Goal: Complete application form

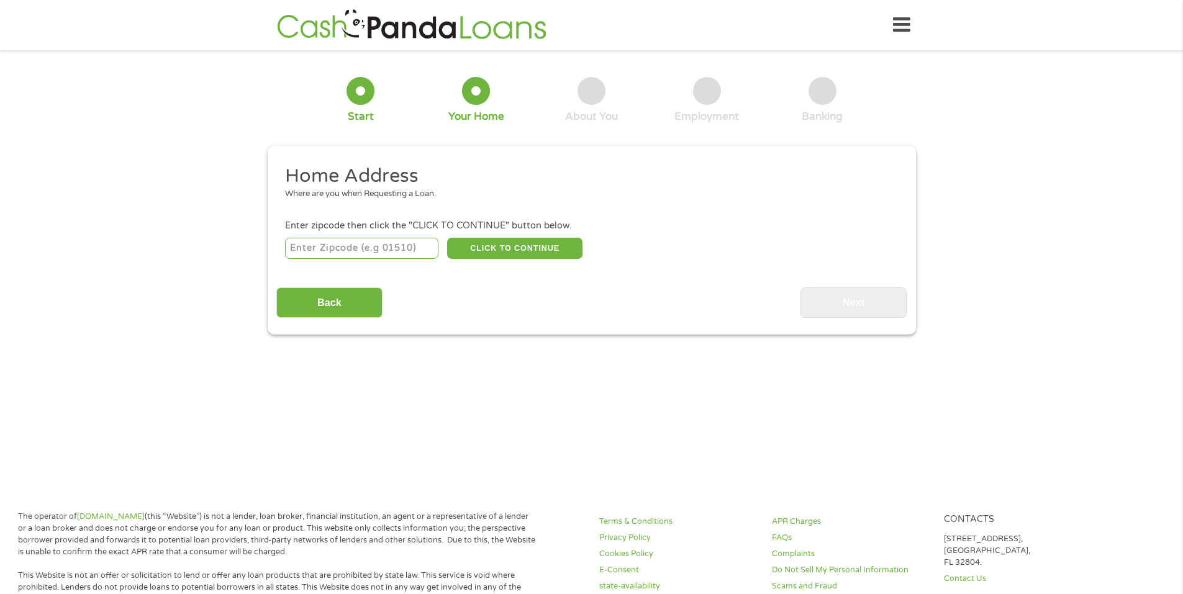
click at [379, 248] on input "number" at bounding box center [361, 248] width 153 height 21
type input "75078"
select select "[US_STATE]"
click at [503, 254] on button "CLICK TO CONTINUE" at bounding box center [514, 248] width 135 height 21
type input "75078"
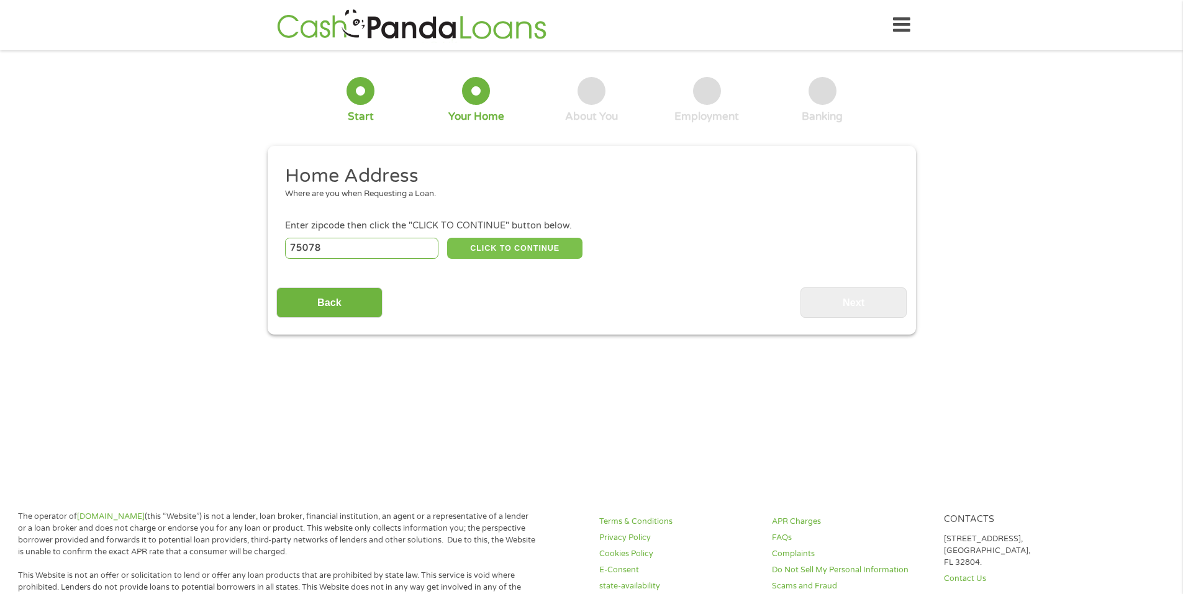
type input "Prosper"
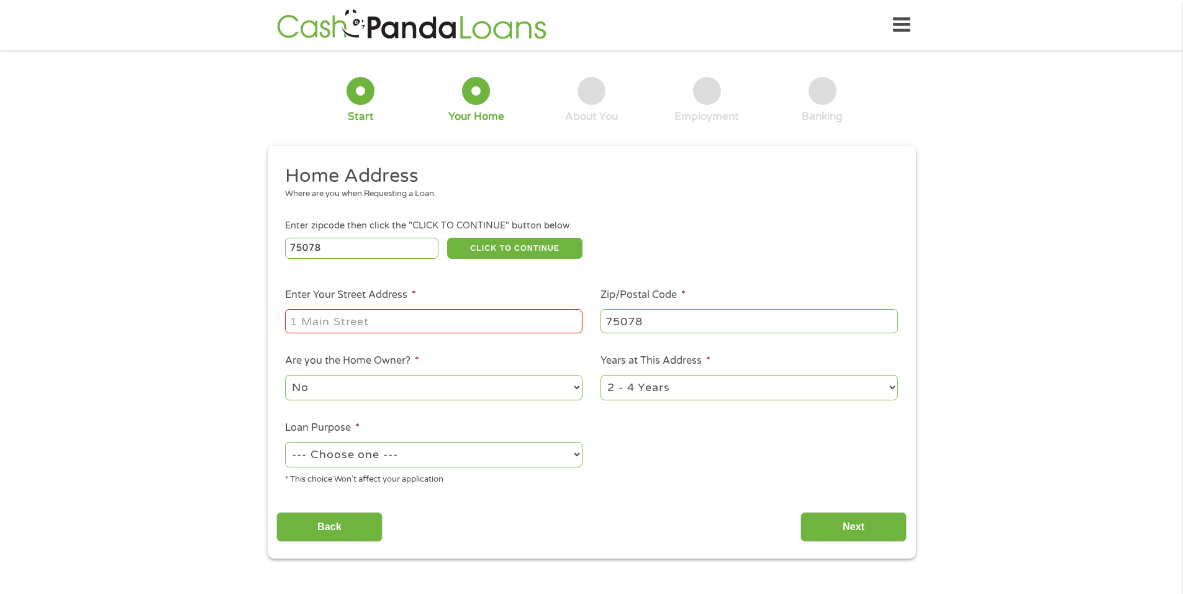
drag, startPoint x: 380, startPoint y: 316, endPoint x: 373, endPoint y: 311, distance: 7.6
click at [380, 316] on input "Enter Your Street Address *" at bounding box center [434, 321] width 298 height 24
type input "[STREET_ADDRESS]"
click at [644, 393] on select "1 Year or less 1 - 2 Years 2 - 4 Years Over 4 Years" at bounding box center [750, 387] width 298 height 25
select select "60months"
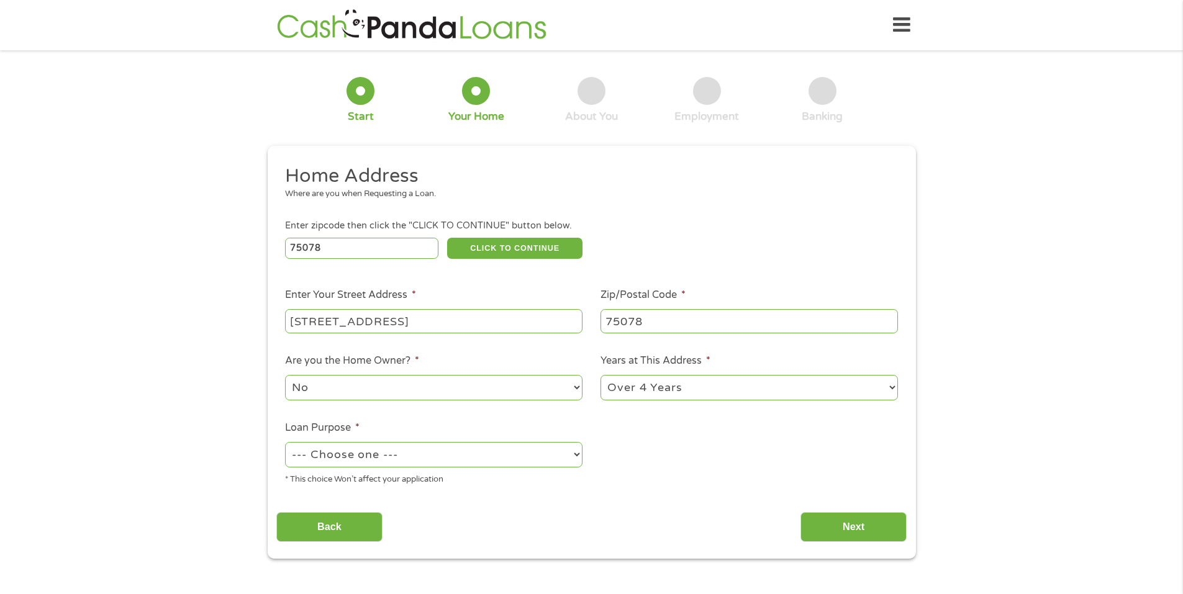
click at [601, 375] on select "1 Year or less 1 - 2 Years 2 - 4 Years Over 4 Years" at bounding box center [750, 387] width 298 height 25
click at [474, 461] on select "--- Choose one --- Pay Bills Debt Consolidation Home Improvement Major Purchase…" at bounding box center [434, 454] width 298 height 25
select select "shorttermcash"
click at [285, 442] on select "--- Choose one --- Pay Bills Debt Consolidation Home Improvement Major Purchase…" at bounding box center [434, 454] width 298 height 25
click at [882, 529] on input "Next" at bounding box center [854, 527] width 106 height 30
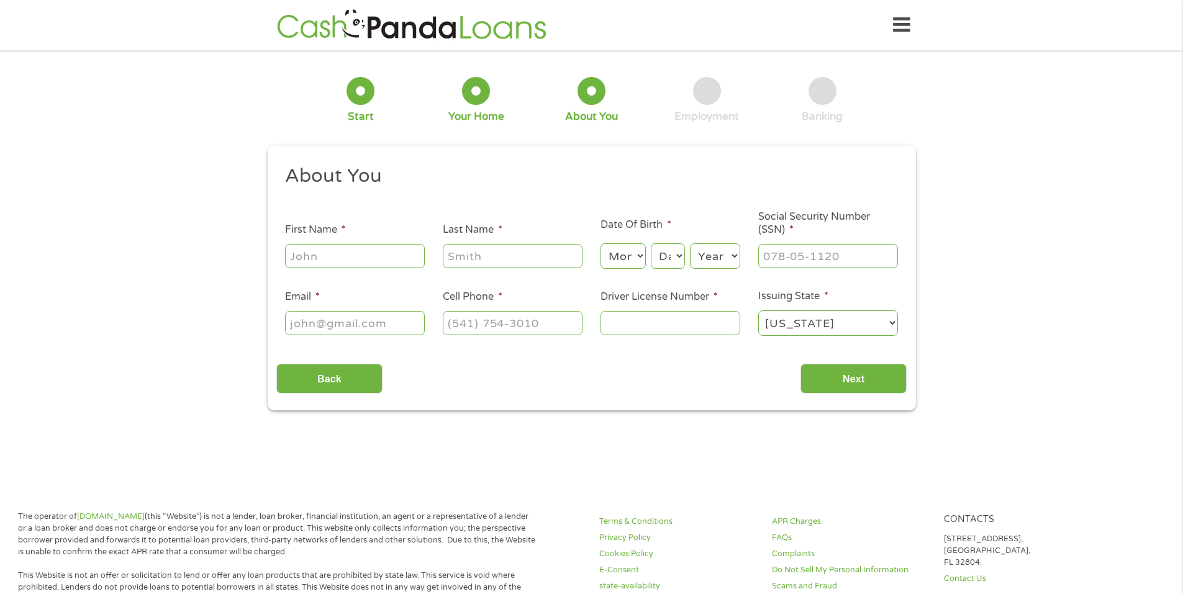
scroll to position [5, 5]
click at [382, 263] on input "First Name *" at bounding box center [355, 256] width 140 height 24
type input "[PERSON_NAME]"
type input "Ho"
select select "12"
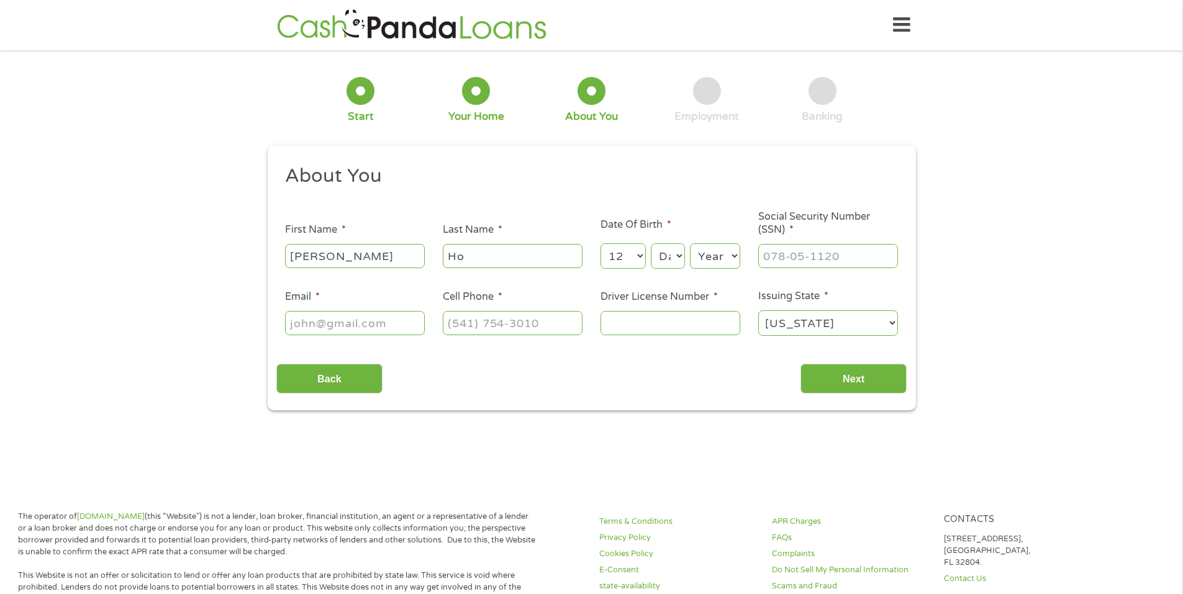
click at [672, 268] on select "Day 1 2 3 4 5 6 7 8 9 10 11 12 13 14 15 16 17 18 19 20 21 22 23 24 25 26 27 28 …" at bounding box center [668, 256] width 34 height 25
select select "18"
click at [651, 244] on select "Day 1 2 3 4 5 6 7 8 9 10 11 12 13 14 15 16 17 18 19 20 21 22 23 24 25 26 27 28 …" at bounding box center [668, 256] width 34 height 25
click at [707, 254] on select "Year [DATE] 2006 2005 2004 2003 2002 2001 2000 1999 1998 1997 1996 1995 1994 19…" at bounding box center [715, 256] width 50 height 25
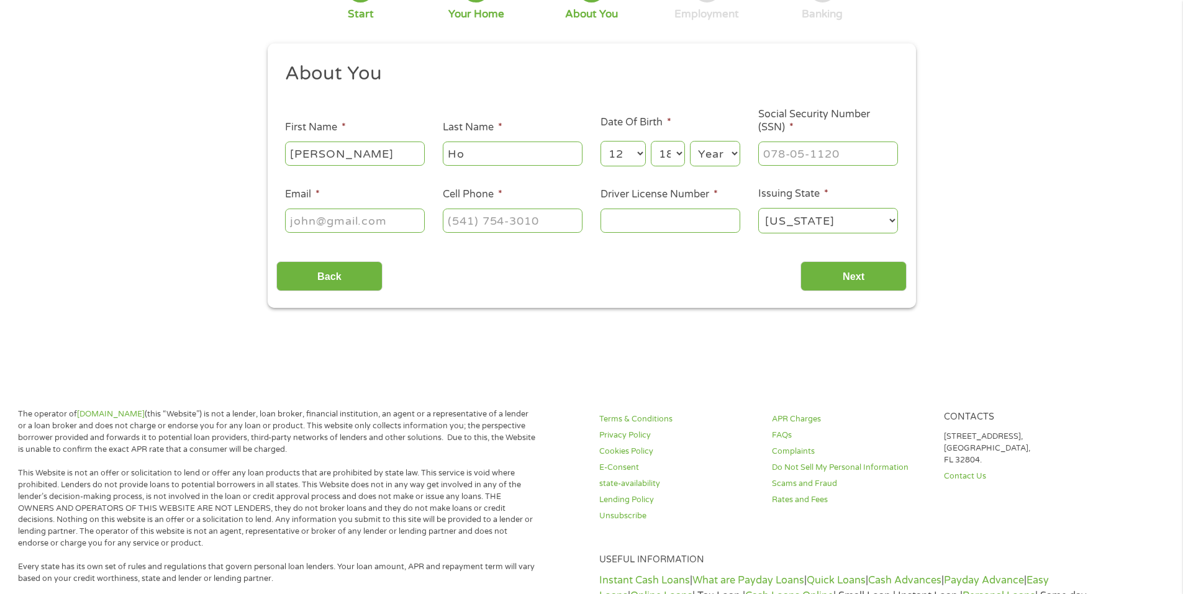
scroll to position [124, 0]
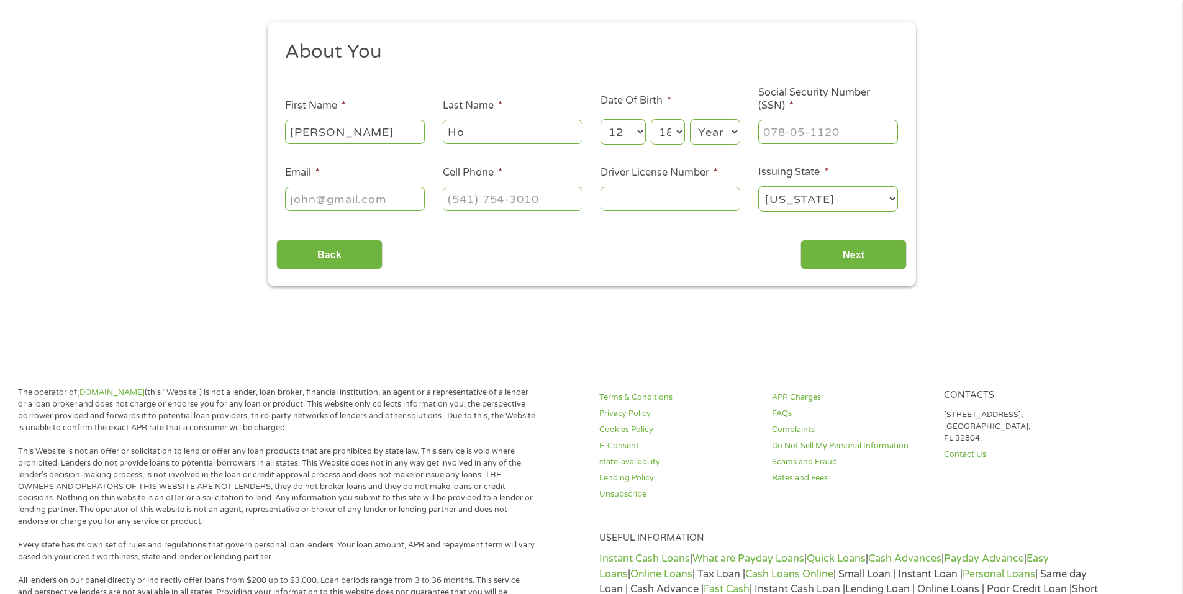
click at [714, 125] on select "Year [DATE] 2006 2005 2004 2003 2002 2001 2000 1999 1998 1997 1996 1995 1994 19…" at bounding box center [715, 131] width 50 height 25
select select "1979"
click at [690, 119] on select "Year [DATE] 2006 2005 2004 2003 2002 2001 2000 1999 1998 1997 1996 1995 1994 19…" at bounding box center [715, 131] width 50 height 25
type input "___-__-____"
click at [827, 131] on input "___-__-____" at bounding box center [828, 132] width 140 height 24
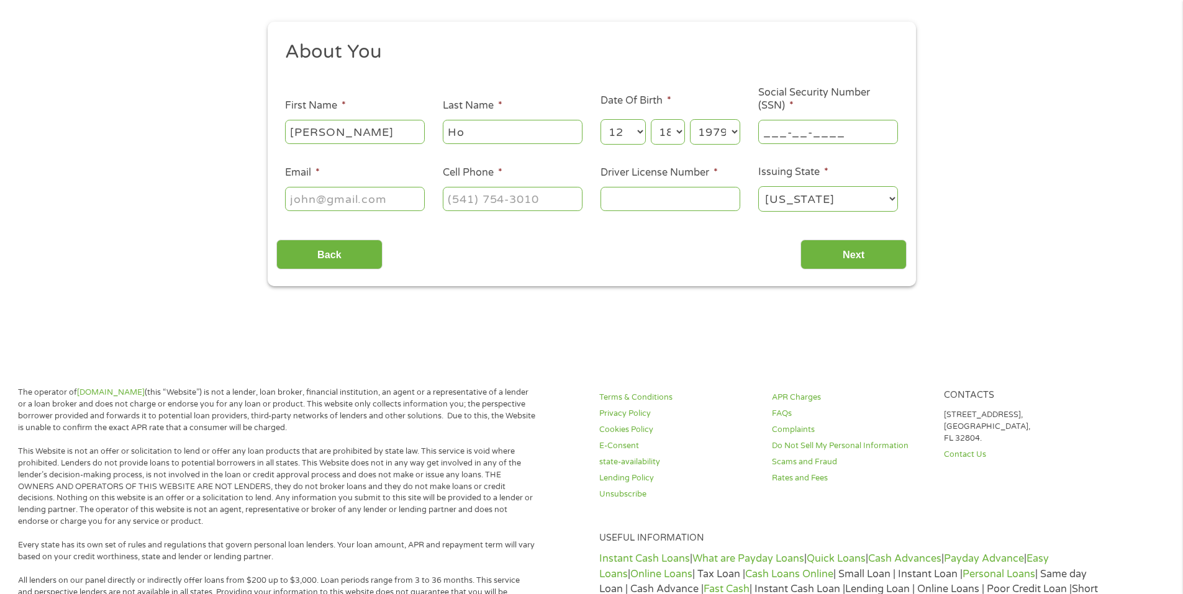
click at [772, 134] on input "___-__-____" at bounding box center [828, 132] width 140 height 24
type input "465-51-3448"
click at [351, 204] on input "Email *" at bounding box center [355, 199] width 140 height 24
type input "[EMAIL_ADDRESS][DOMAIN_NAME]"
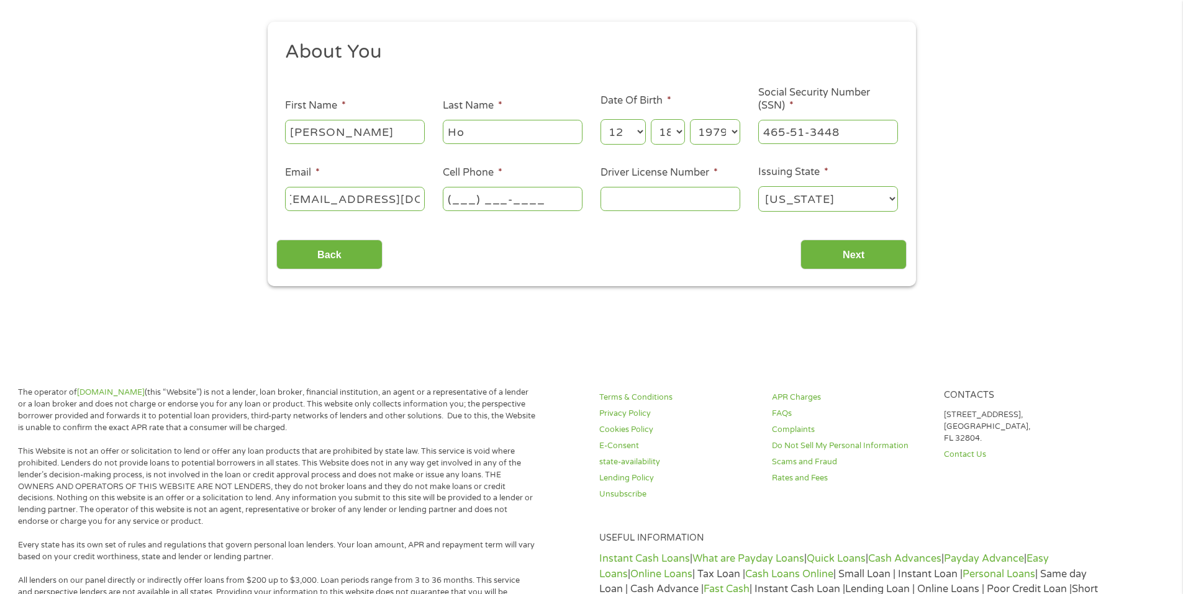
scroll to position [0, 0]
type input "[PHONE_NUMBER]"
type input "11688522"
click at [876, 260] on input "Next" at bounding box center [854, 255] width 106 height 30
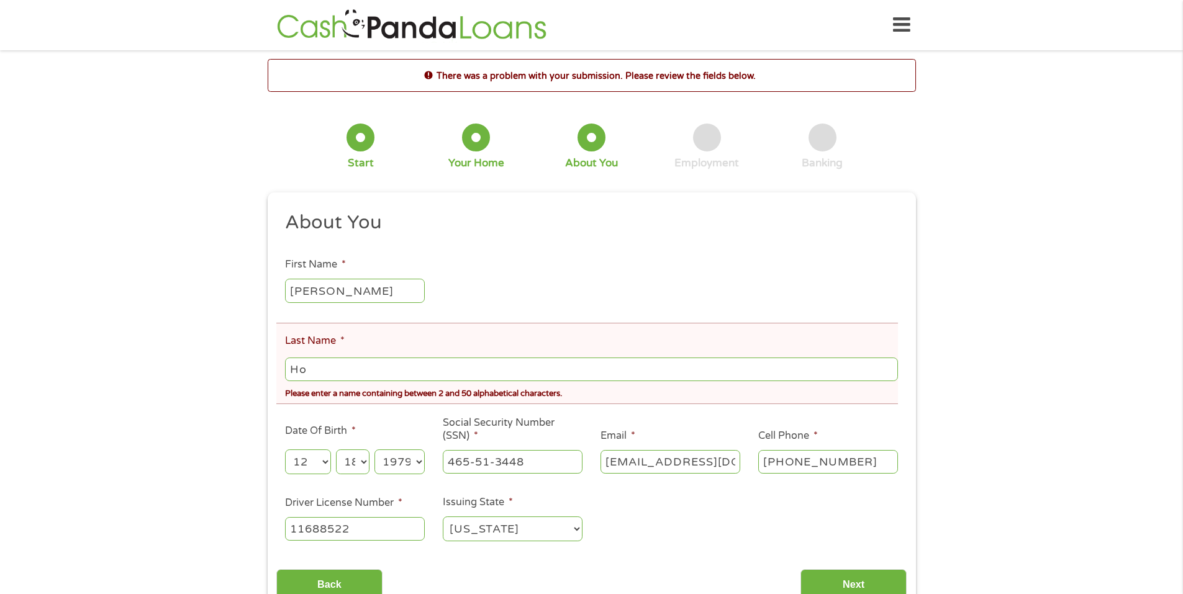
click at [397, 368] on input "Ho" at bounding box center [591, 370] width 613 height 24
type input "Ho"
click at [857, 580] on input "Next" at bounding box center [854, 585] width 106 height 30
click at [367, 364] on input "Ho" at bounding box center [591, 370] width 613 height 24
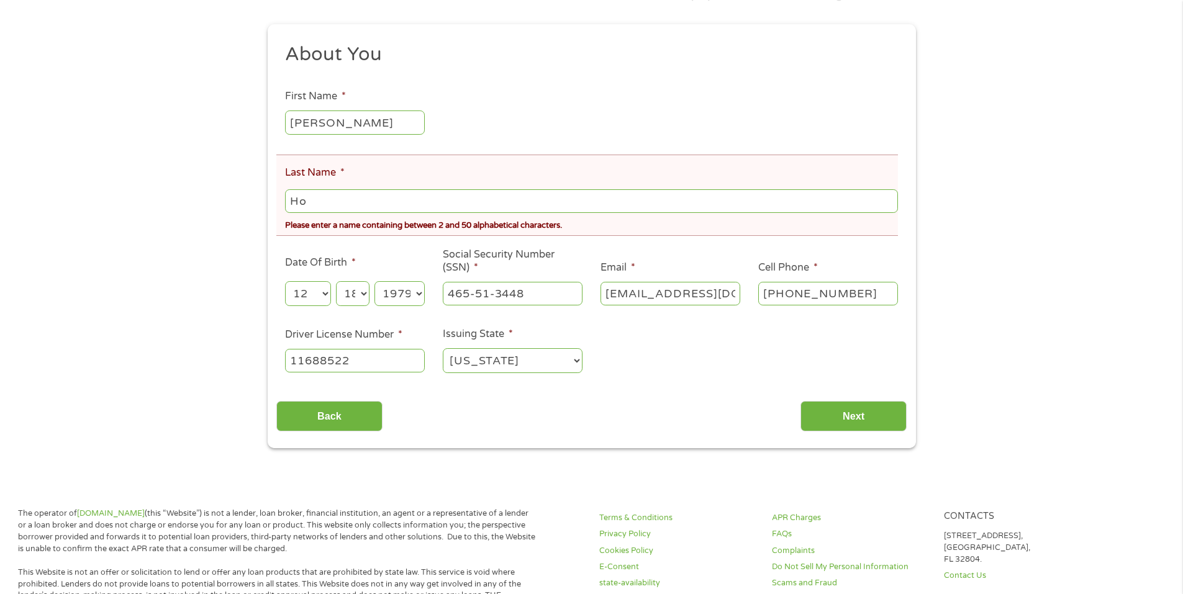
scroll to position [186, 0]
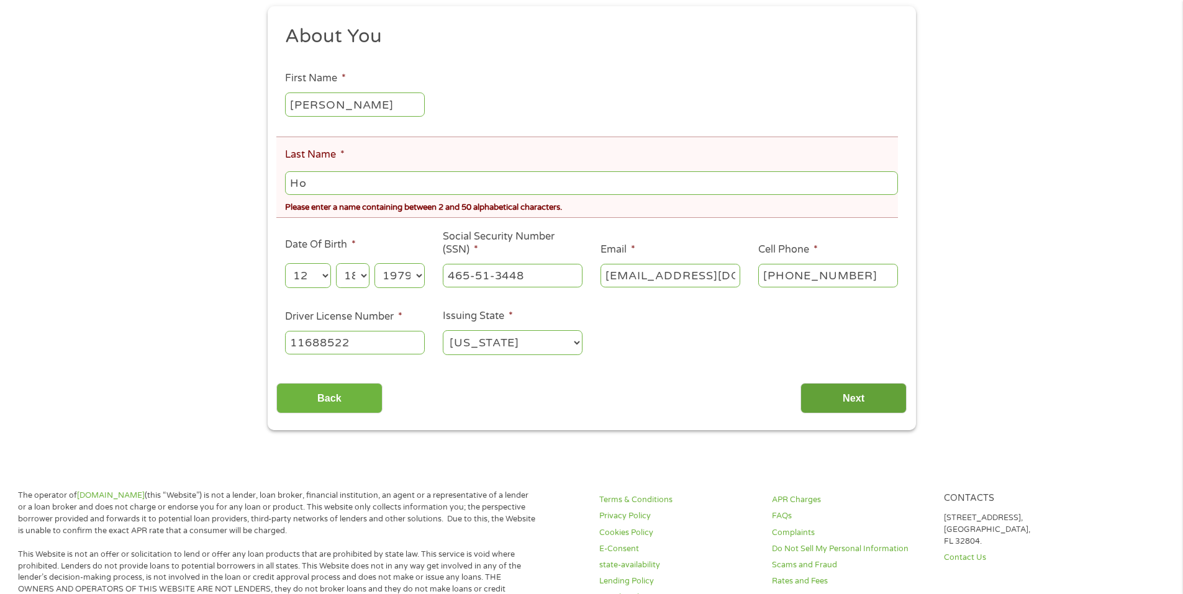
click at [879, 403] on input "Next" at bounding box center [854, 398] width 106 height 30
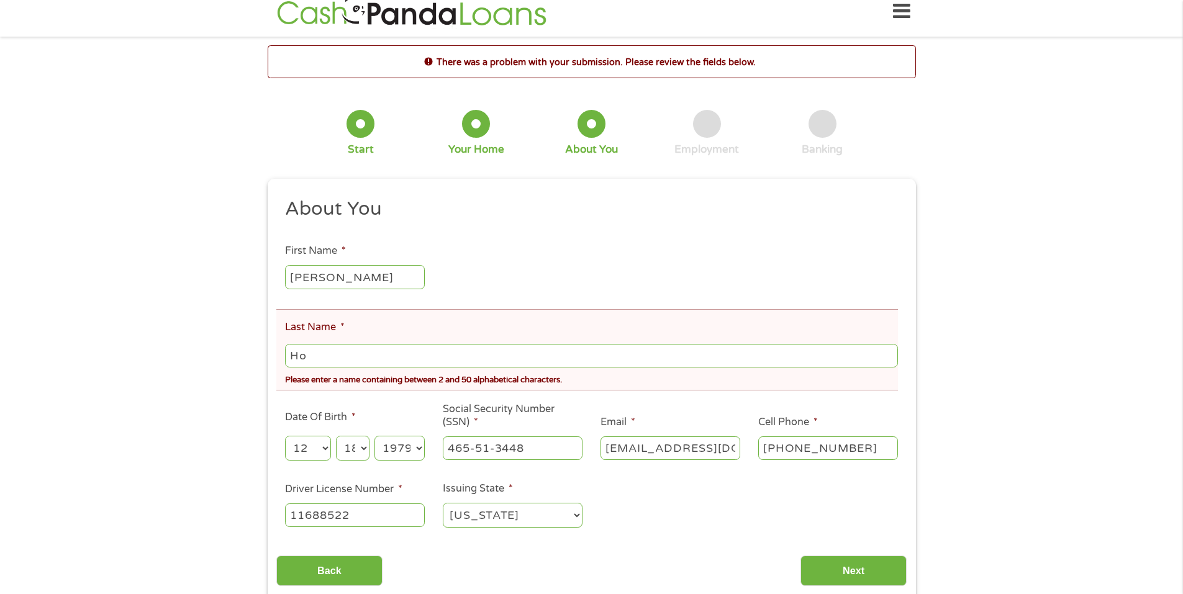
scroll to position [0, 0]
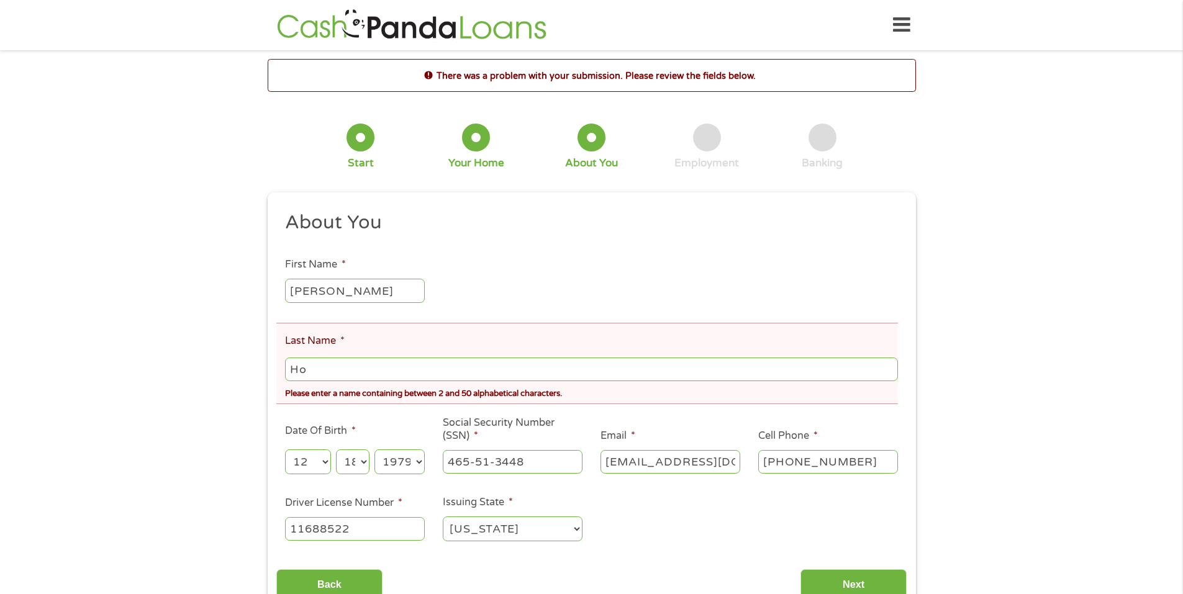
type input "H"
type input "ho"
click at [867, 579] on input "Next" at bounding box center [854, 585] width 106 height 30
click at [388, 364] on input "ho" at bounding box center [591, 370] width 613 height 24
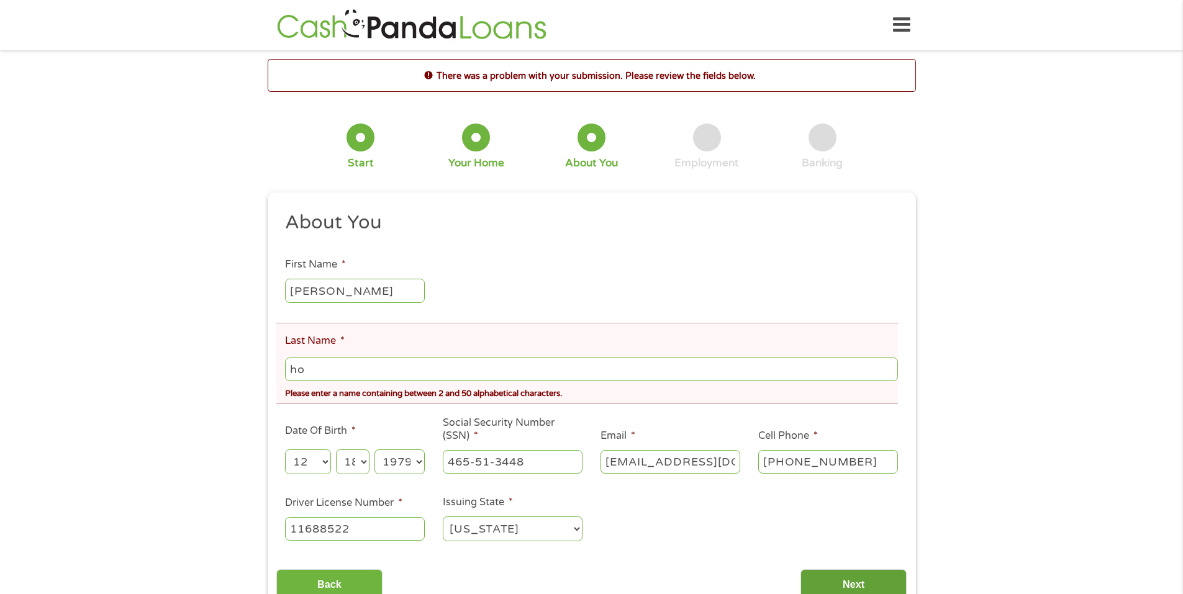
click at [850, 577] on input "Next" at bounding box center [854, 585] width 106 height 30
drag, startPoint x: 393, startPoint y: 365, endPoint x: 401, endPoint y: 368, distance: 9.2
click at [393, 366] on input "ho" at bounding box center [591, 370] width 613 height 24
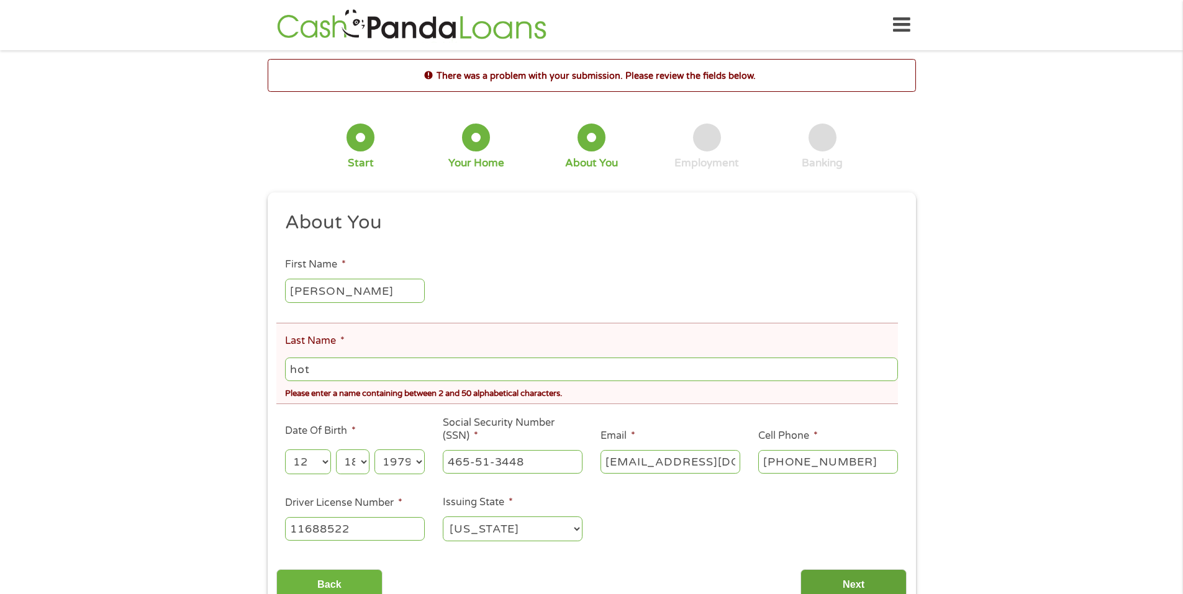
type input "hot"
click at [847, 576] on input "Next" at bounding box center [854, 585] width 106 height 30
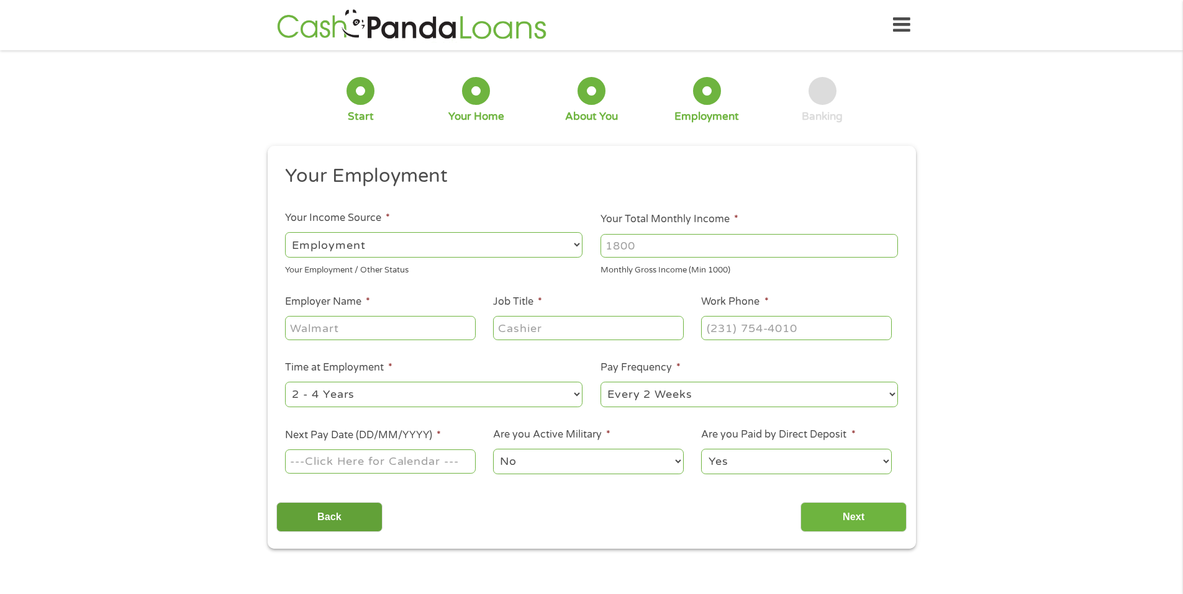
click at [353, 516] on input "Back" at bounding box center [329, 518] width 106 height 30
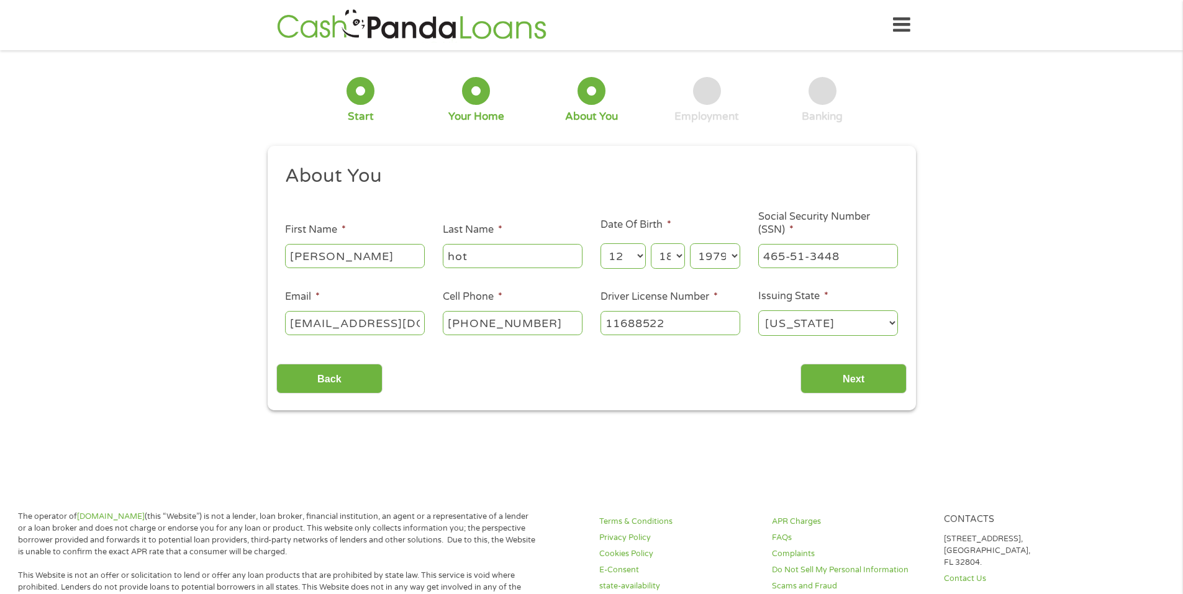
click at [489, 252] on input "hot" at bounding box center [513, 256] width 140 height 24
type input "ho"
click at [847, 377] on input "Next" at bounding box center [854, 379] width 106 height 30
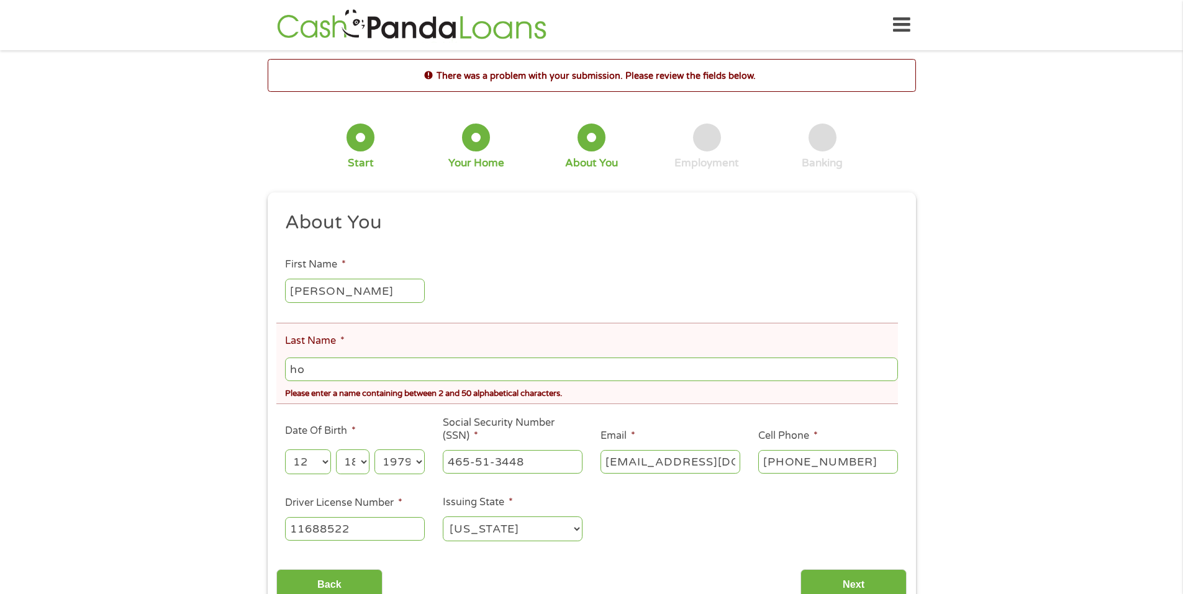
click at [534, 373] on input "ho" at bounding box center [591, 370] width 613 height 24
type input "hop"
click at [863, 576] on input "Next" at bounding box center [854, 585] width 106 height 30
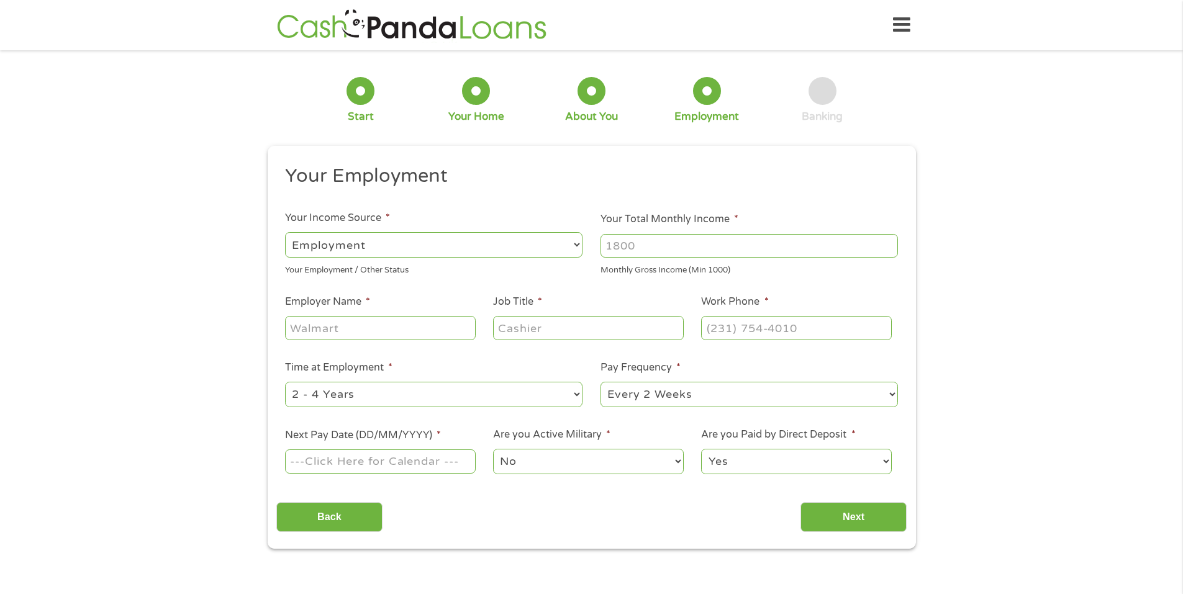
click at [722, 250] on input "Your Total Monthly Income *" at bounding box center [750, 246] width 298 height 24
type input "15000"
click at [442, 334] on input "Employer Name *" at bounding box center [380, 328] width 190 height 24
type input "Prosperity Bank"
type input "Lender"
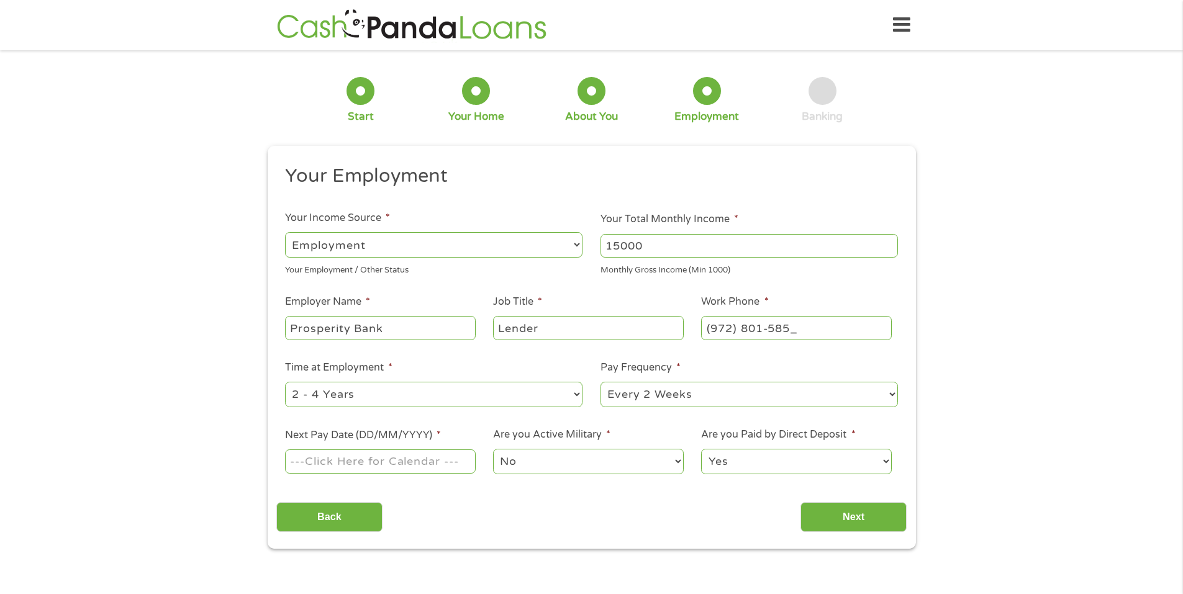
type input "[PHONE_NUMBER]"
click at [632, 389] on select "--- Choose one --- Every 2 Weeks Every Week Monthly Semi-Monthly" at bounding box center [750, 394] width 298 height 25
select select "semimonthly"
click at [601, 382] on select "--- Choose one --- Every 2 Weeks Every Week Monthly Semi-Monthly" at bounding box center [750, 394] width 298 height 25
click at [399, 459] on input "Next Pay Date (DD/MM/YYYY) *" at bounding box center [380, 462] width 190 height 24
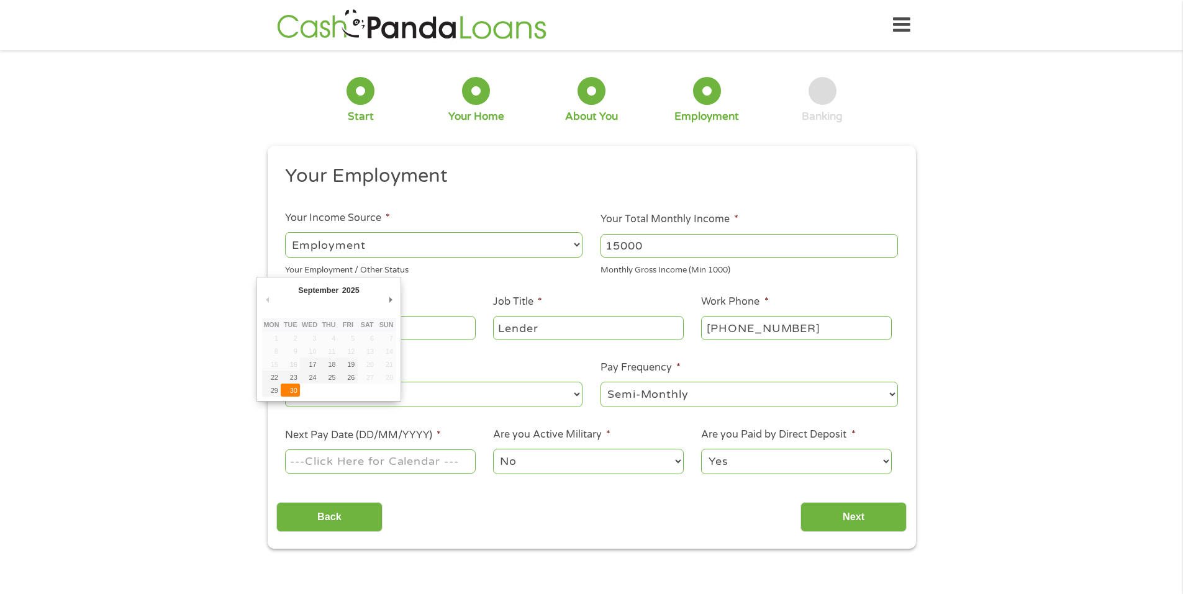
type input "[DATE]"
click at [602, 461] on select "No Yes" at bounding box center [588, 461] width 190 height 25
click at [493, 449] on select "No Yes" at bounding box center [588, 461] width 190 height 25
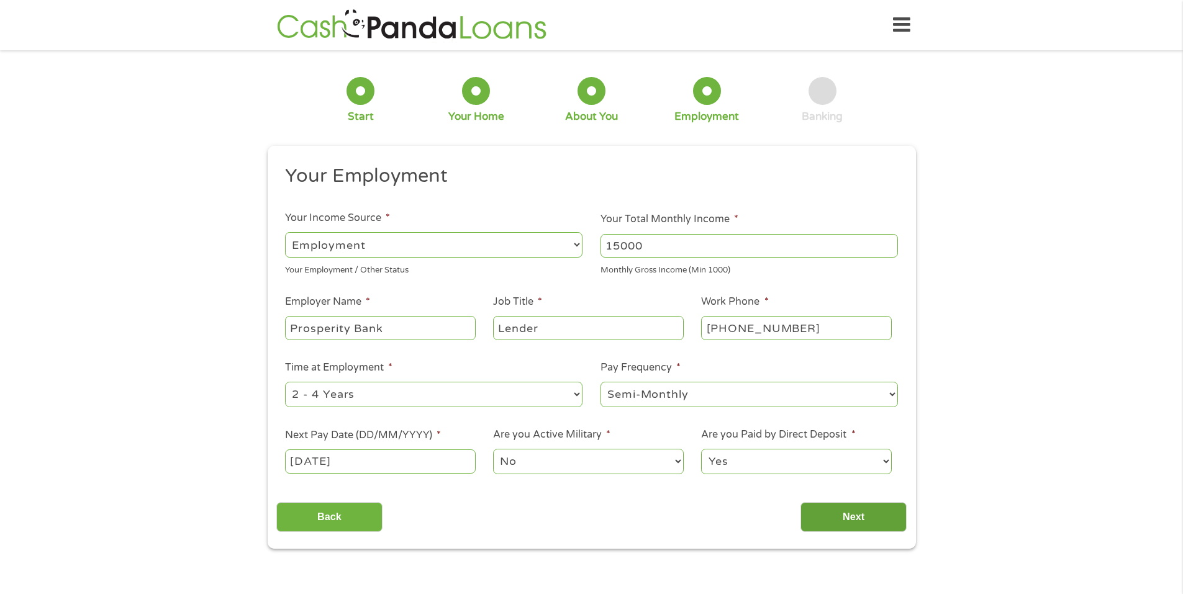
click at [865, 527] on input "Next" at bounding box center [854, 518] width 106 height 30
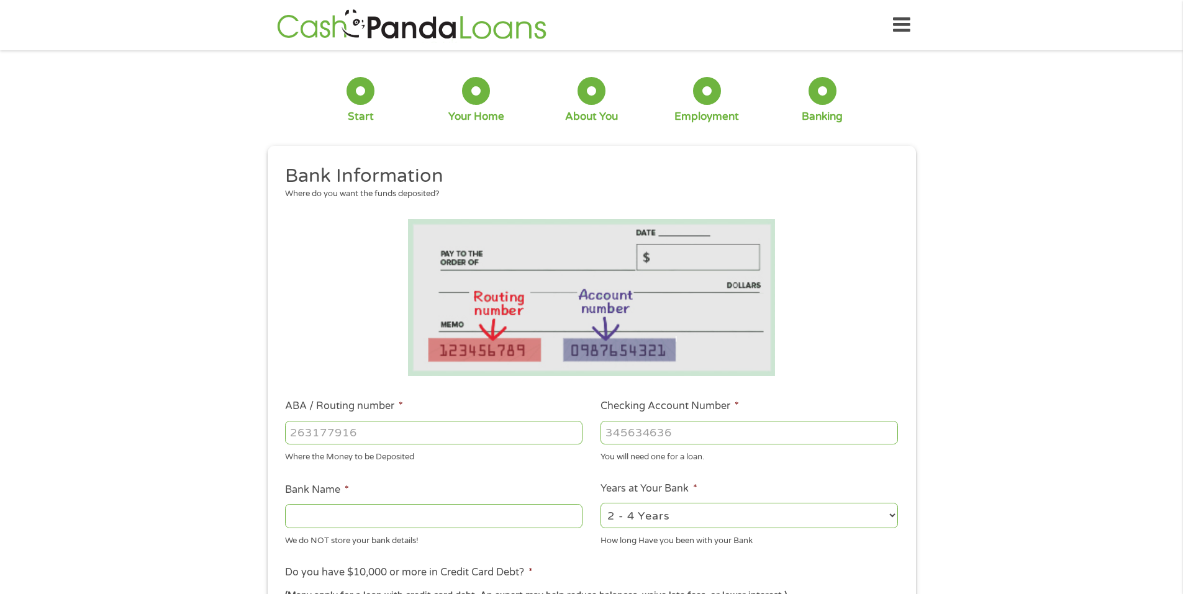
click at [458, 435] on input "ABA / Routing number *" at bounding box center [434, 433] width 298 height 24
type input "113122655"
type input "223"
type input "PROSPERITY BANK"
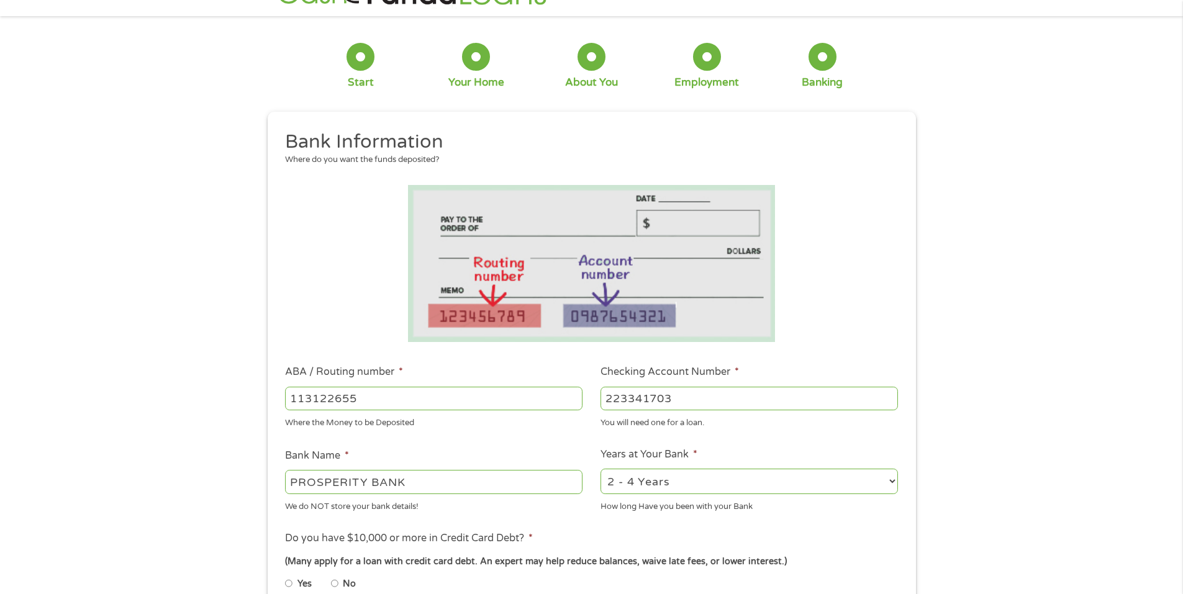
scroll to position [62, 0]
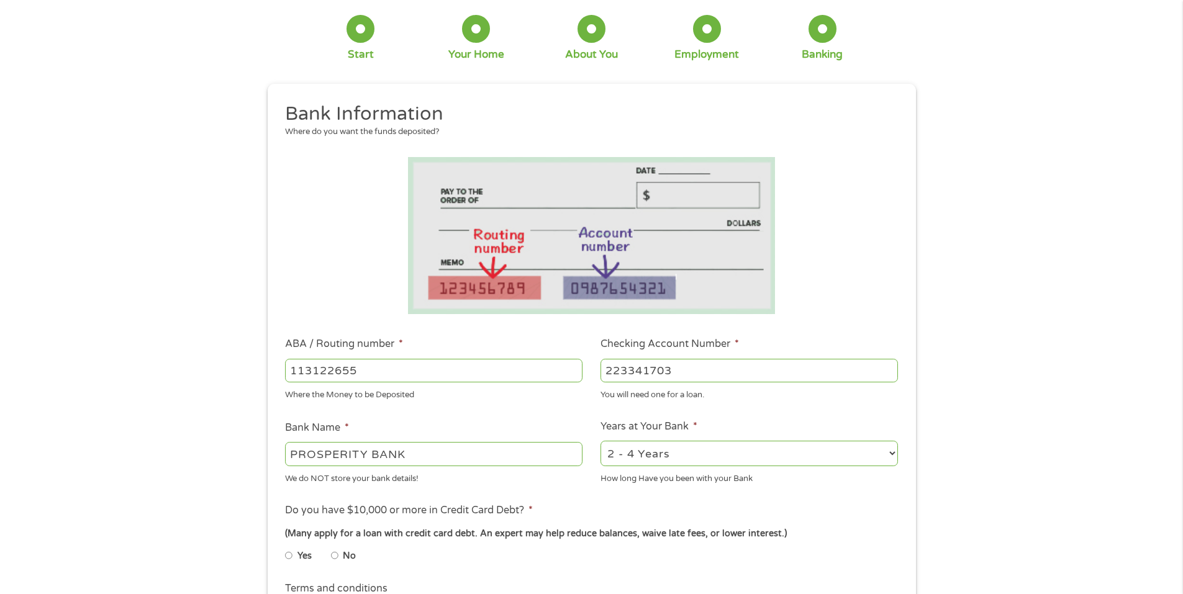
type input "223341703"
click at [682, 455] on select "2 - 4 Years 6 - 12 Months 1 - 2 Years Over 4 Years" at bounding box center [750, 453] width 298 height 25
click at [470, 511] on label "Do you have $10,000 or more in Credit Card Debt? *" at bounding box center [409, 510] width 248 height 13
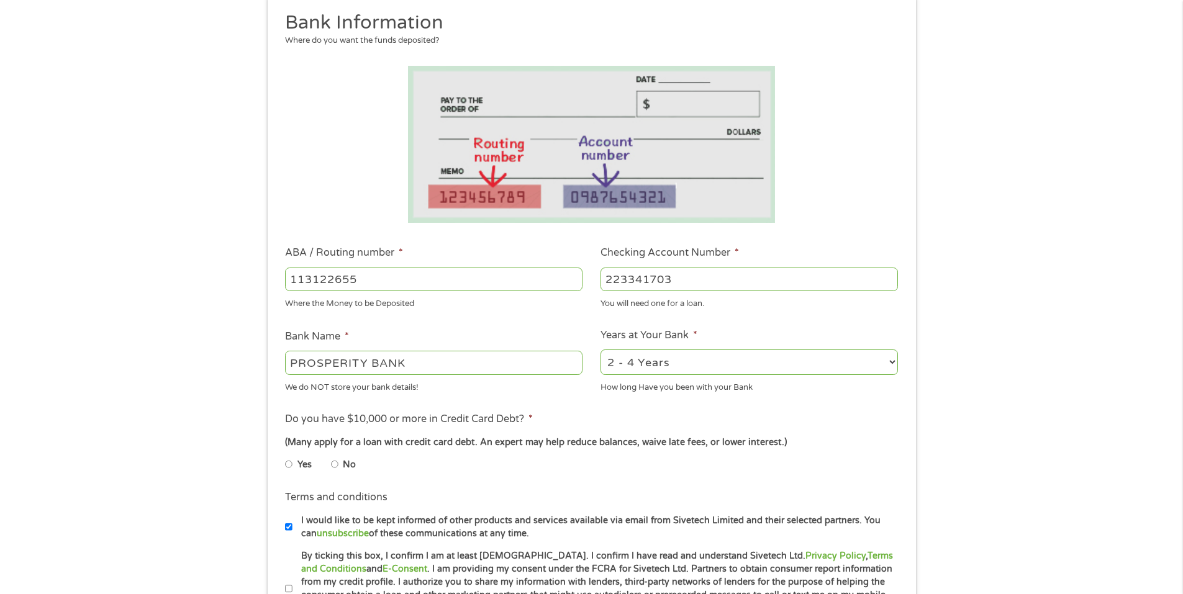
scroll to position [186, 0]
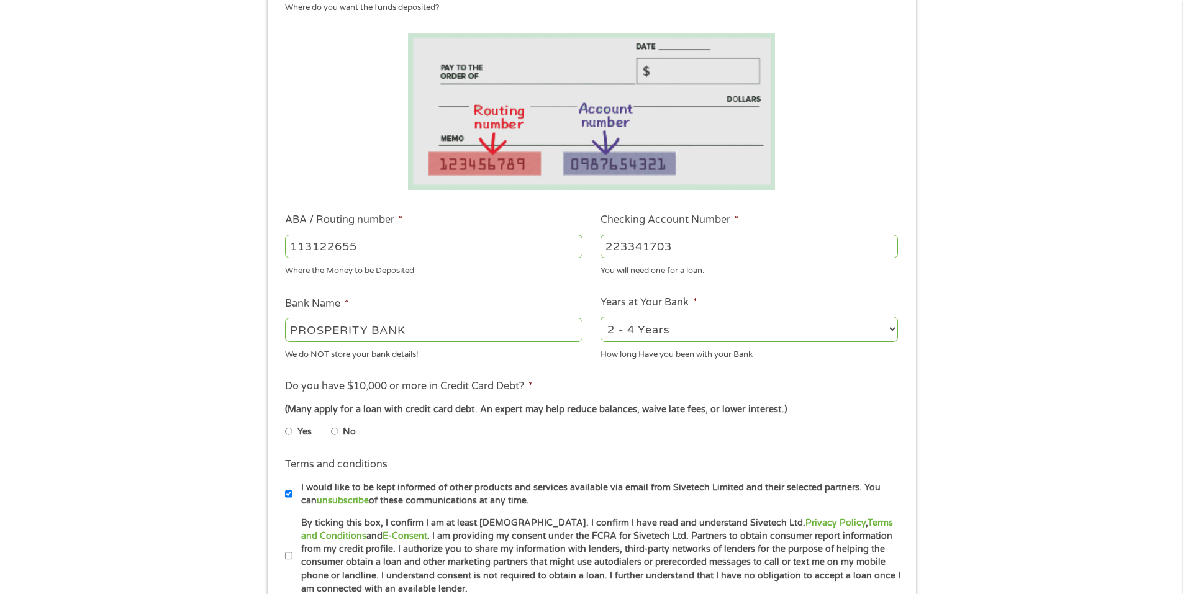
click at [335, 431] on input "No" at bounding box center [334, 432] width 7 height 20
radio input "true"
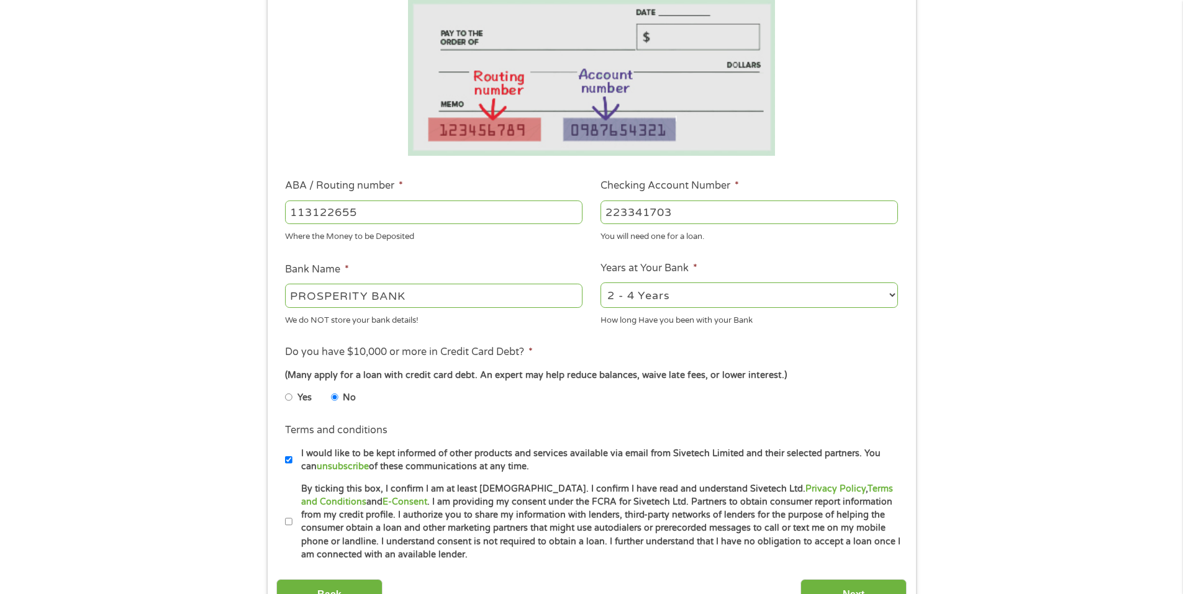
scroll to position [311, 0]
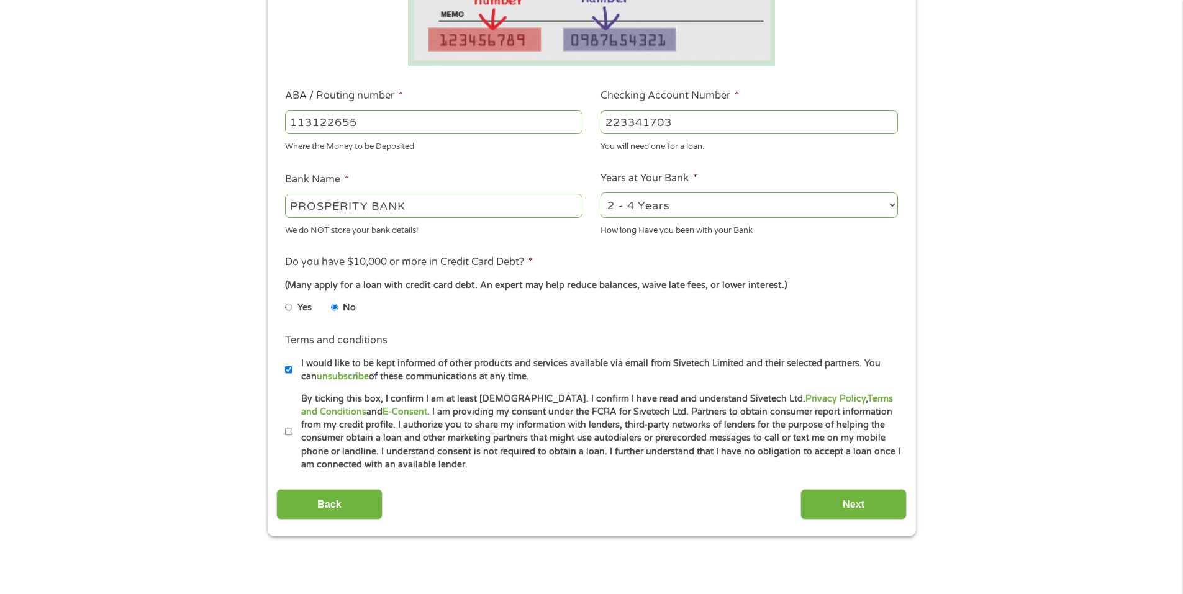
click at [289, 368] on input "I would like to be kept informed of other products and services available via e…" at bounding box center [288, 370] width 7 height 20
checkbox input "false"
click at [295, 427] on label "By ticking this box, I confirm I am at least [DEMOGRAPHIC_DATA]. I confirm I ha…" at bounding box center [597, 433] width 609 height 80
click at [293, 427] on input "By ticking this box, I confirm I am at least [DEMOGRAPHIC_DATA]. I confirm I ha…" at bounding box center [288, 432] width 7 height 20
checkbox input "true"
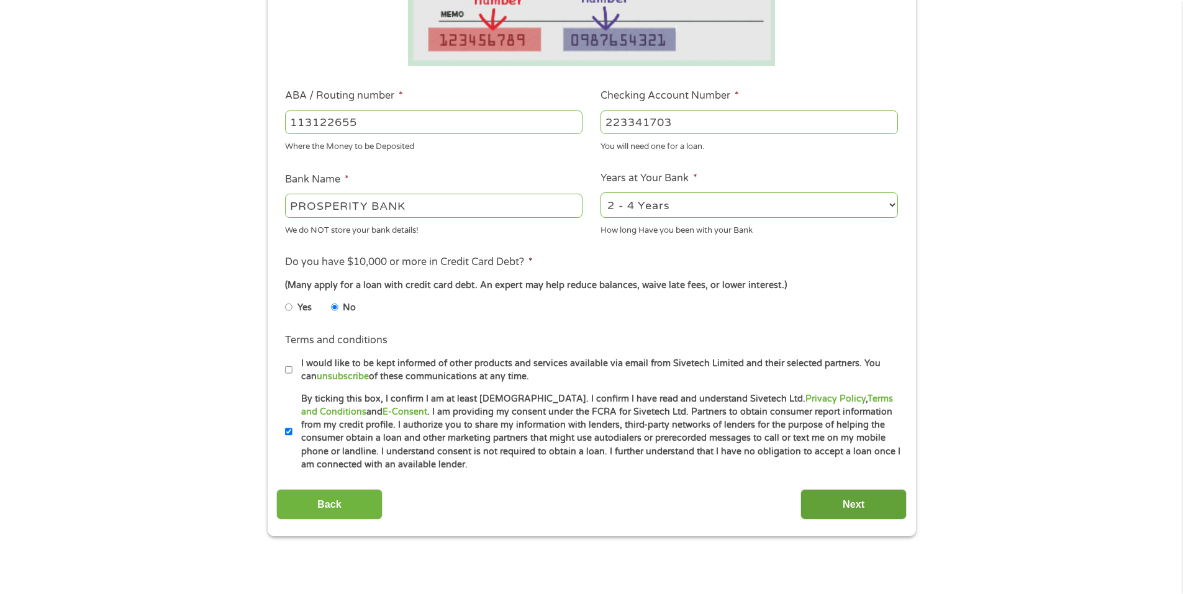
click at [845, 501] on input "Next" at bounding box center [854, 505] width 106 height 30
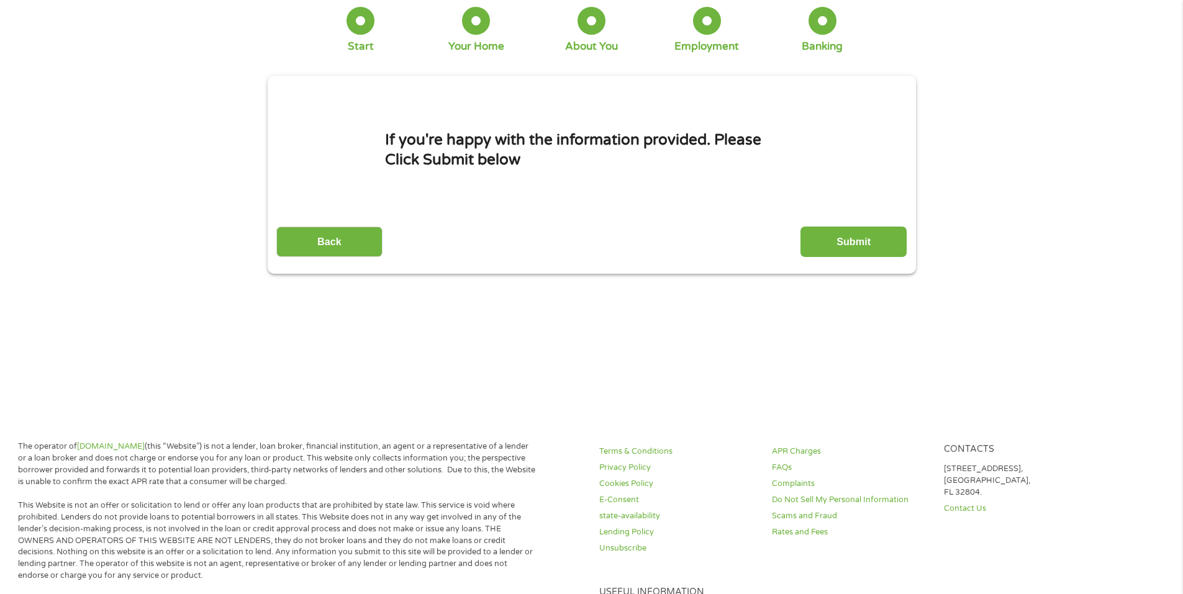
scroll to position [0, 0]
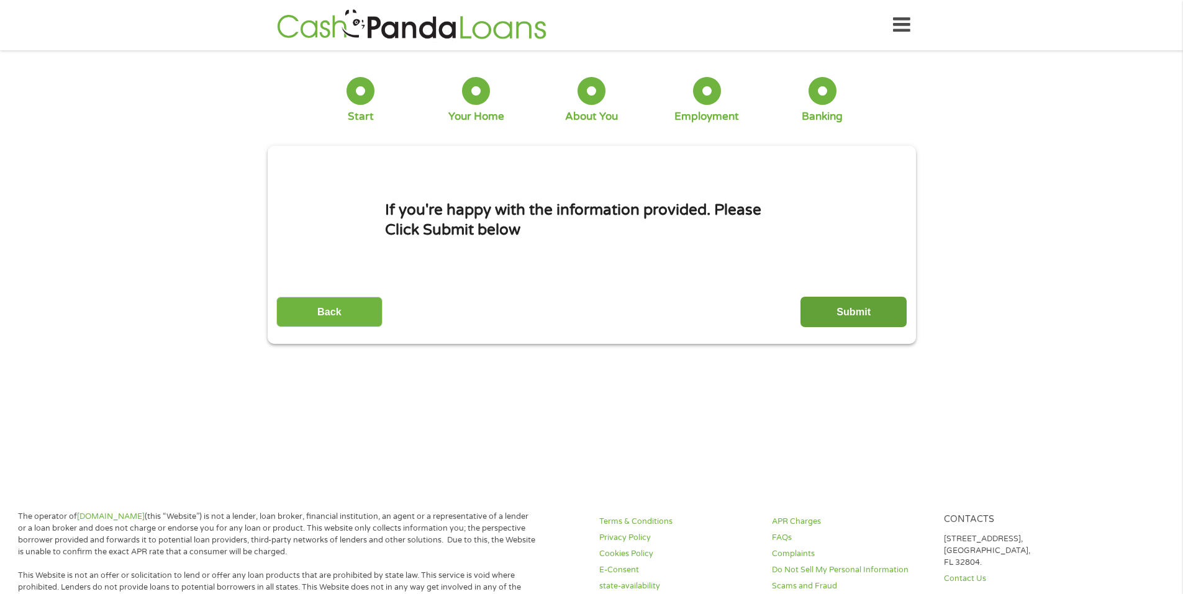
click at [854, 316] on input "Submit" at bounding box center [854, 312] width 106 height 30
